Goal: Go to known website: Go to known website

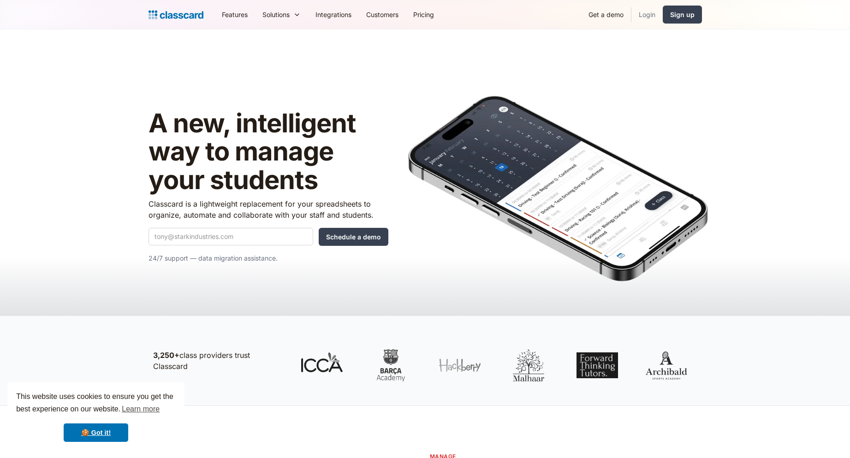
click at [648, 19] on link "Login" at bounding box center [646, 14] width 31 height 21
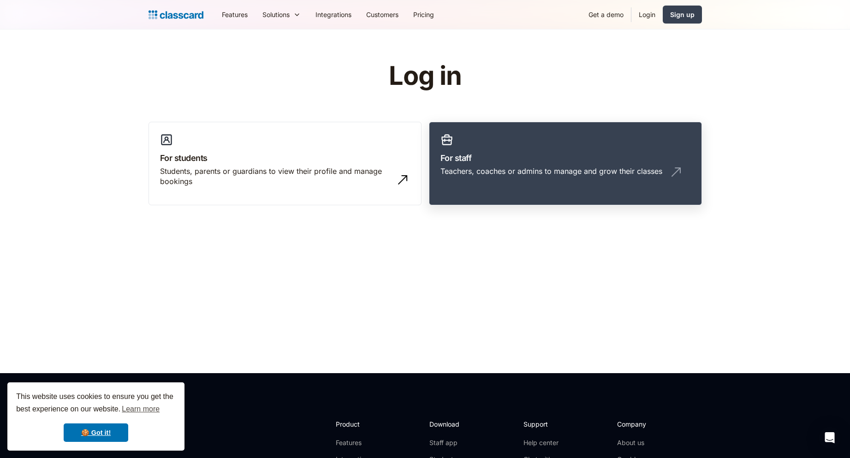
click at [516, 183] on div "Teachers, coaches or admins to manage and grow their classes" at bounding box center [565, 175] width 250 height 18
